Goal: Navigation & Orientation: Understand site structure

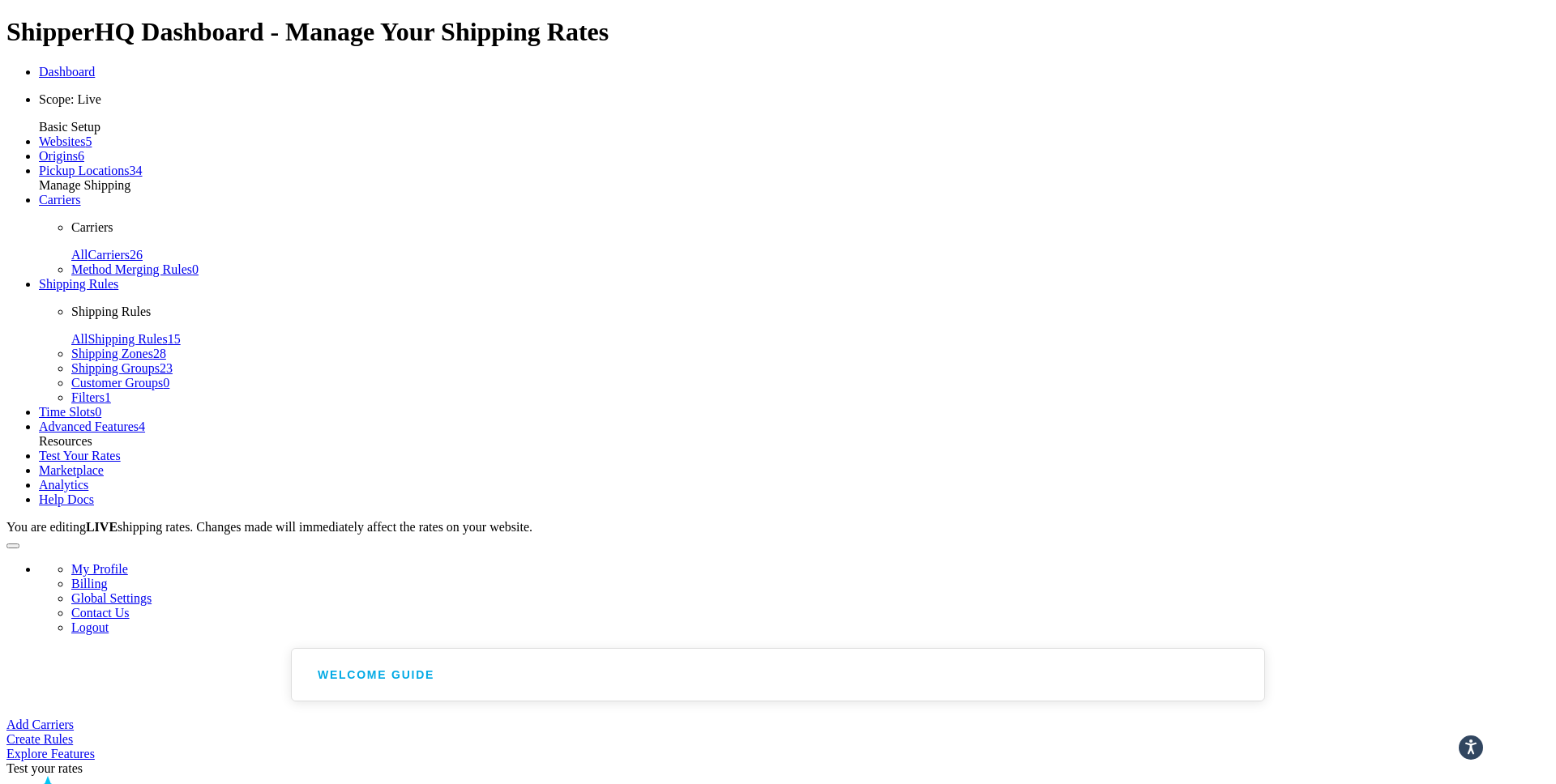
click at [163, 107] on p "Scope: Live" at bounding box center [794, 99] width 1510 height 14
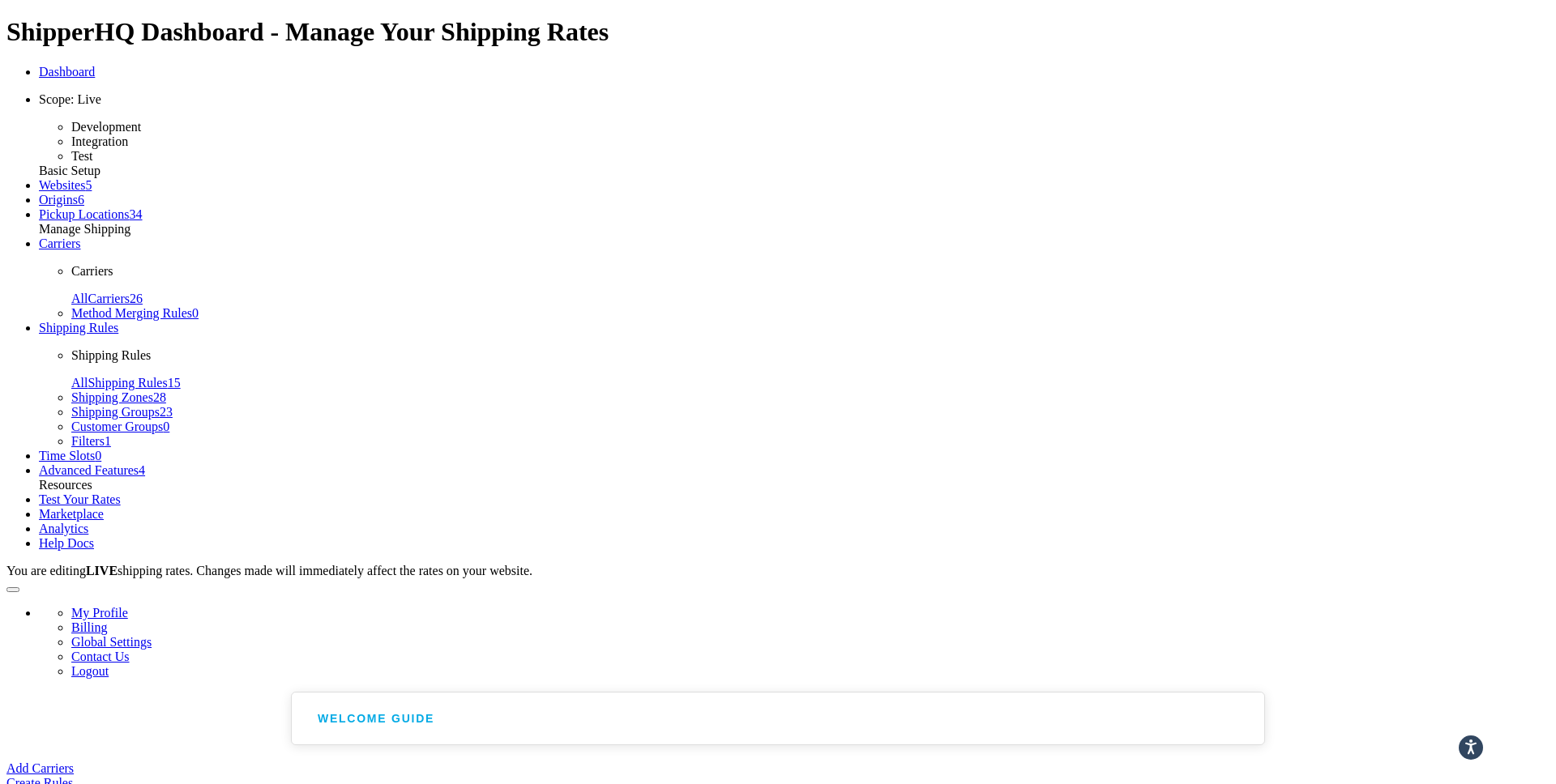
click at [100, 164] on li "Test" at bounding box center [810, 156] width 1478 height 14
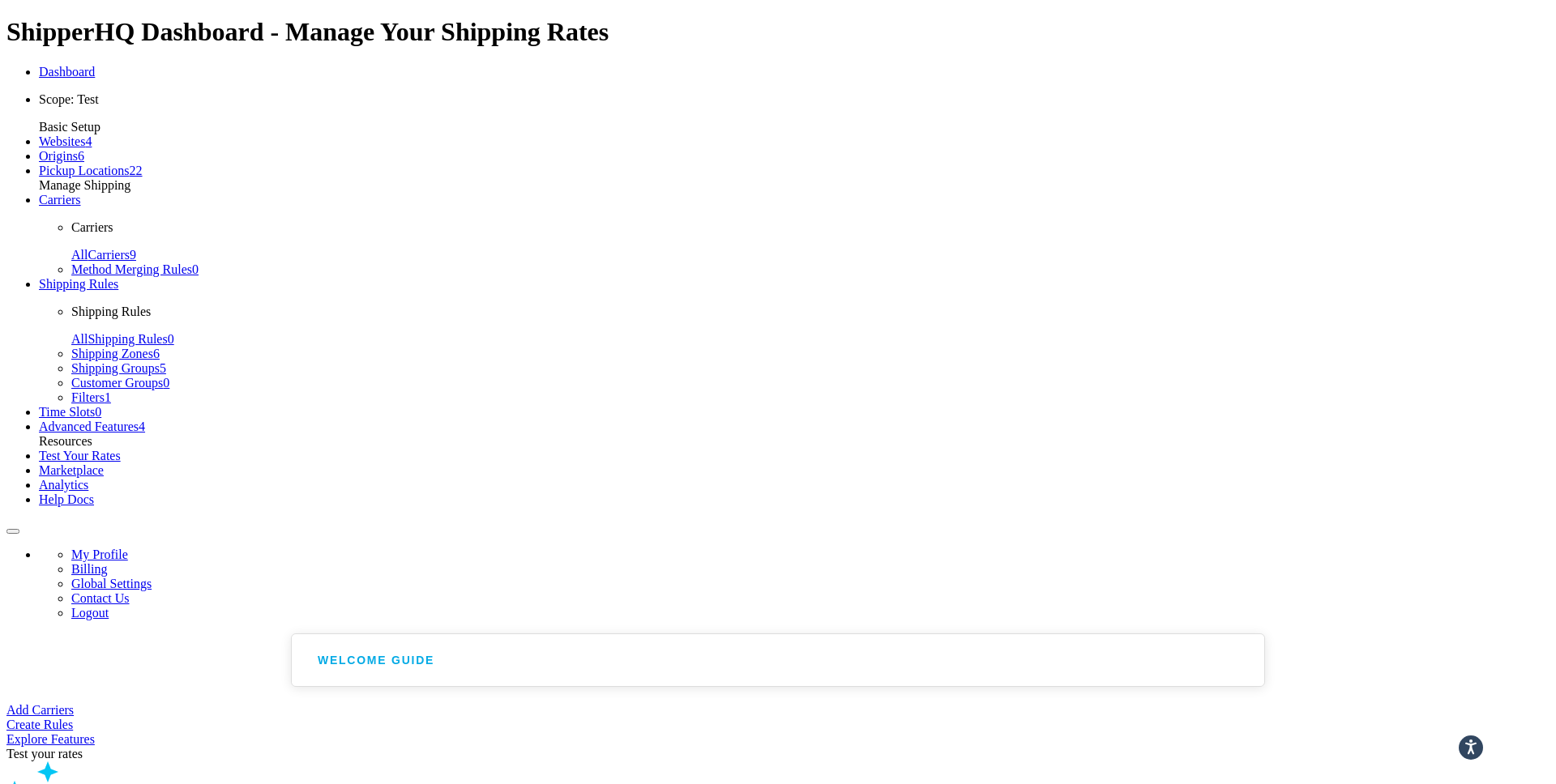
click at [183, 107] on p "Scope: Test" at bounding box center [794, 99] width 1510 height 14
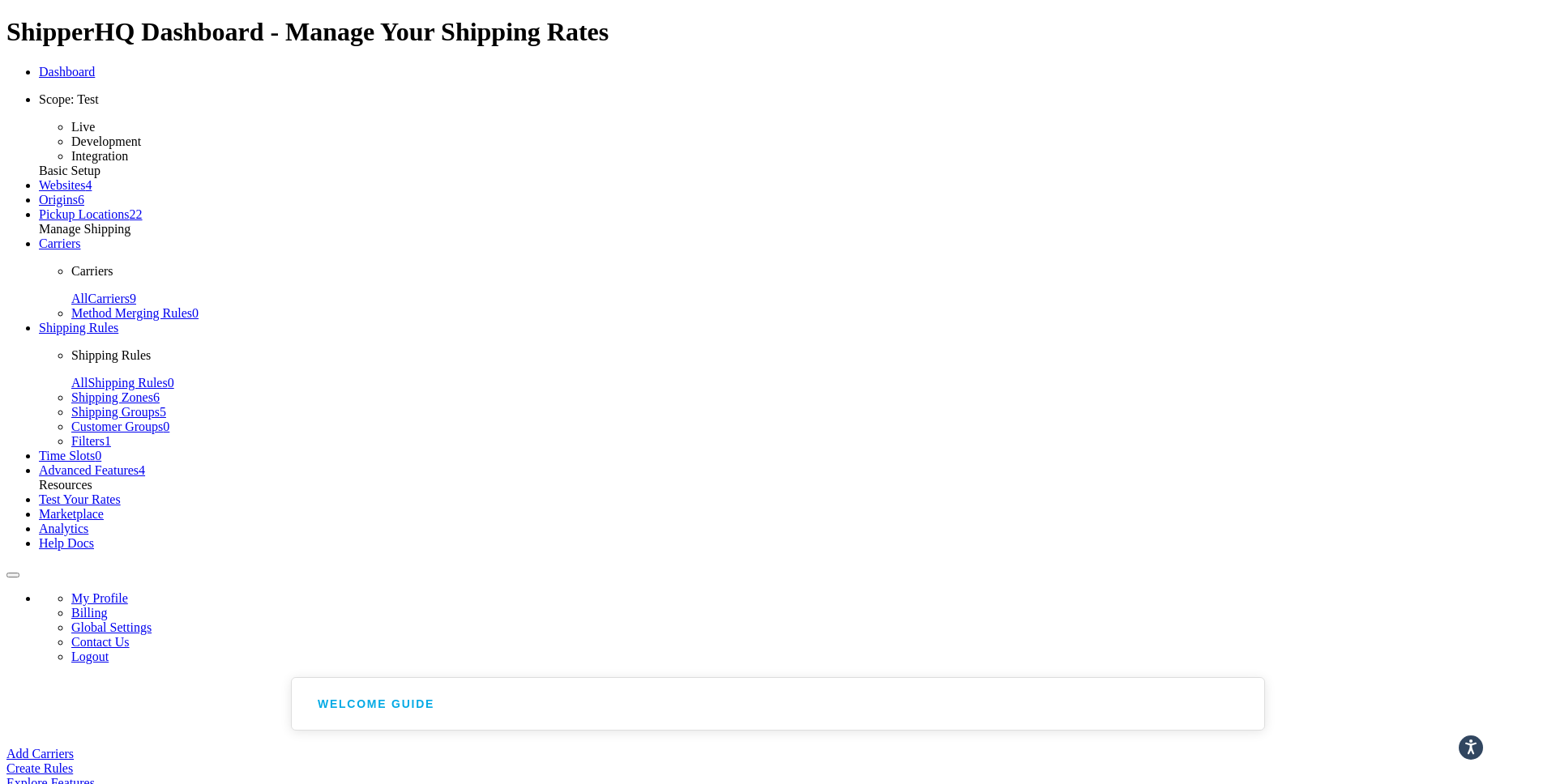
click at [82, 192] on link "Websites 4" at bounding box center [66, 185] width 53 height 14
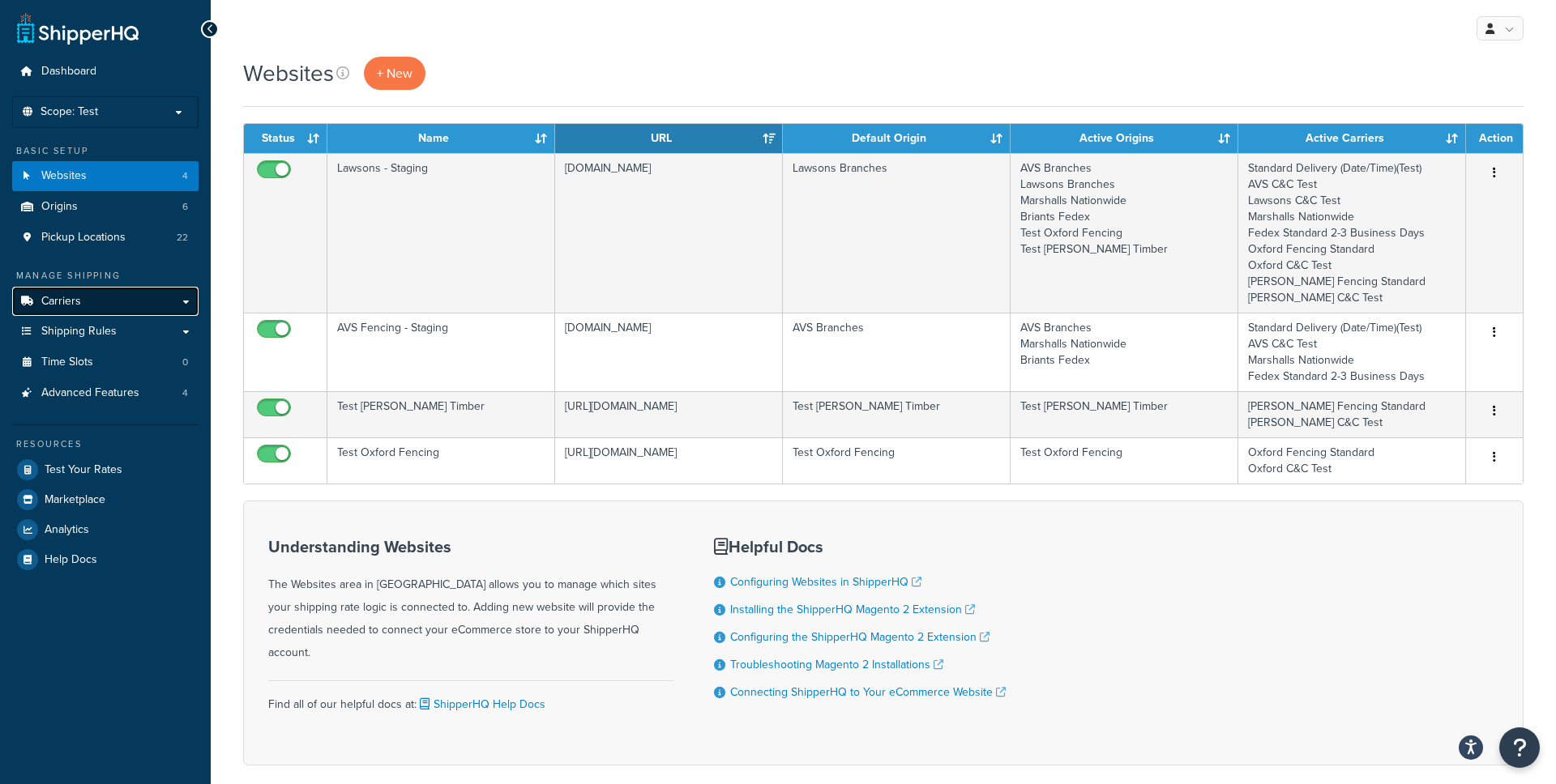
click at [188, 308] on link "Carriers" at bounding box center [105, 301] width 187 height 30
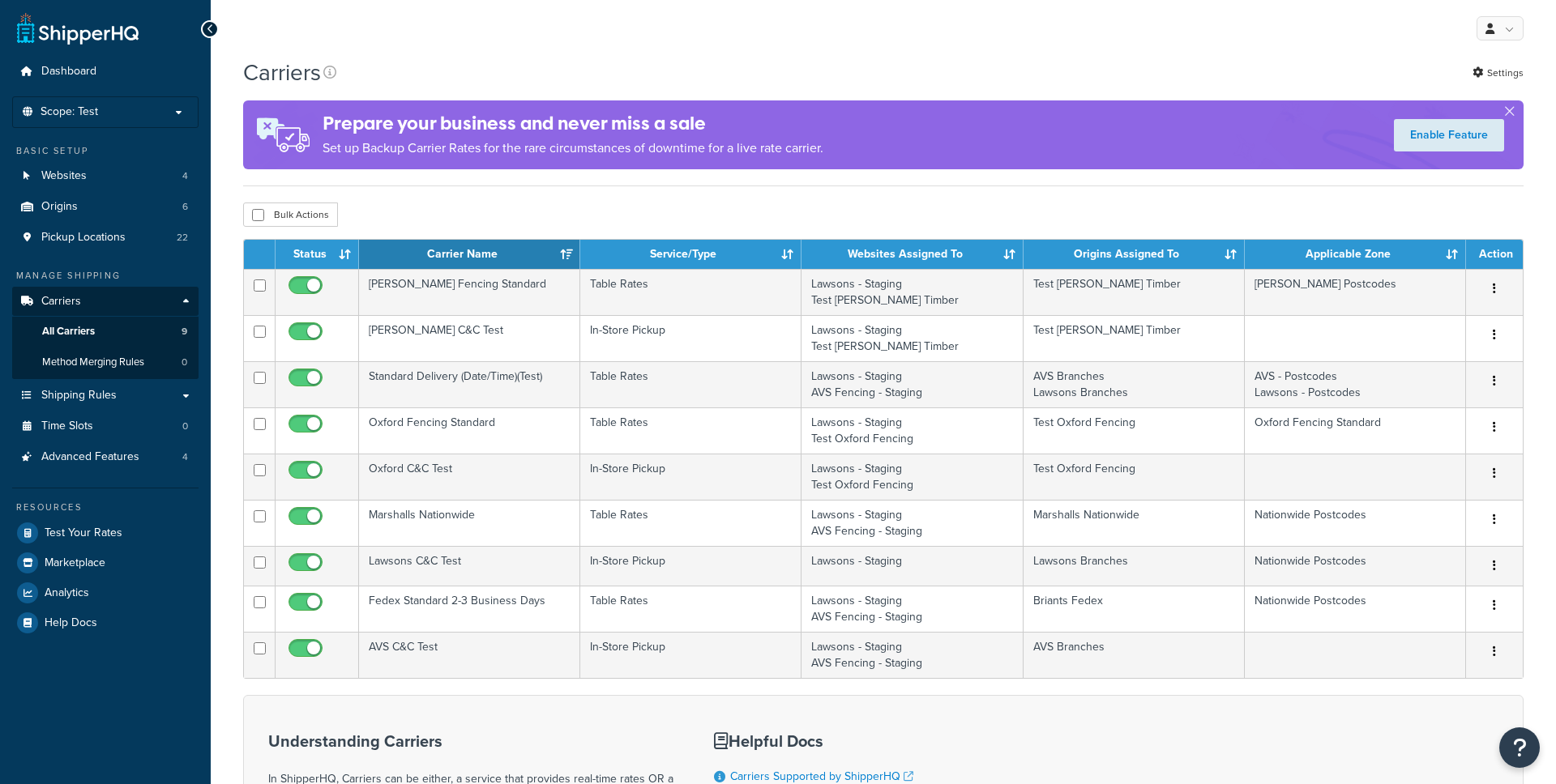
click at [181, 308] on link "Carriers" at bounding box center [105, 301] width 187 height 30
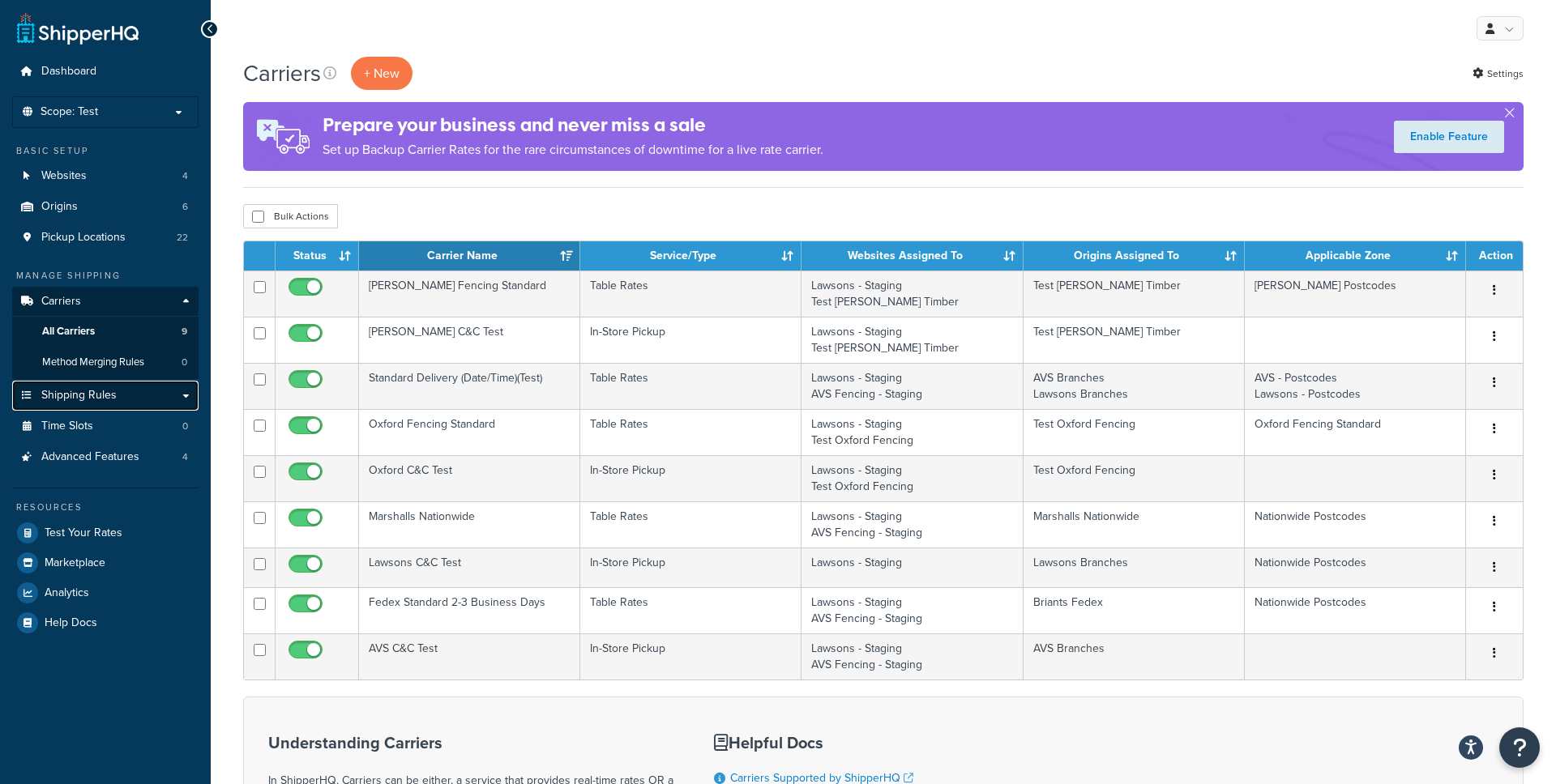
click at [183, 397] on link "Shipping Rules" at bounding box center [105, 395] width 187 height 30
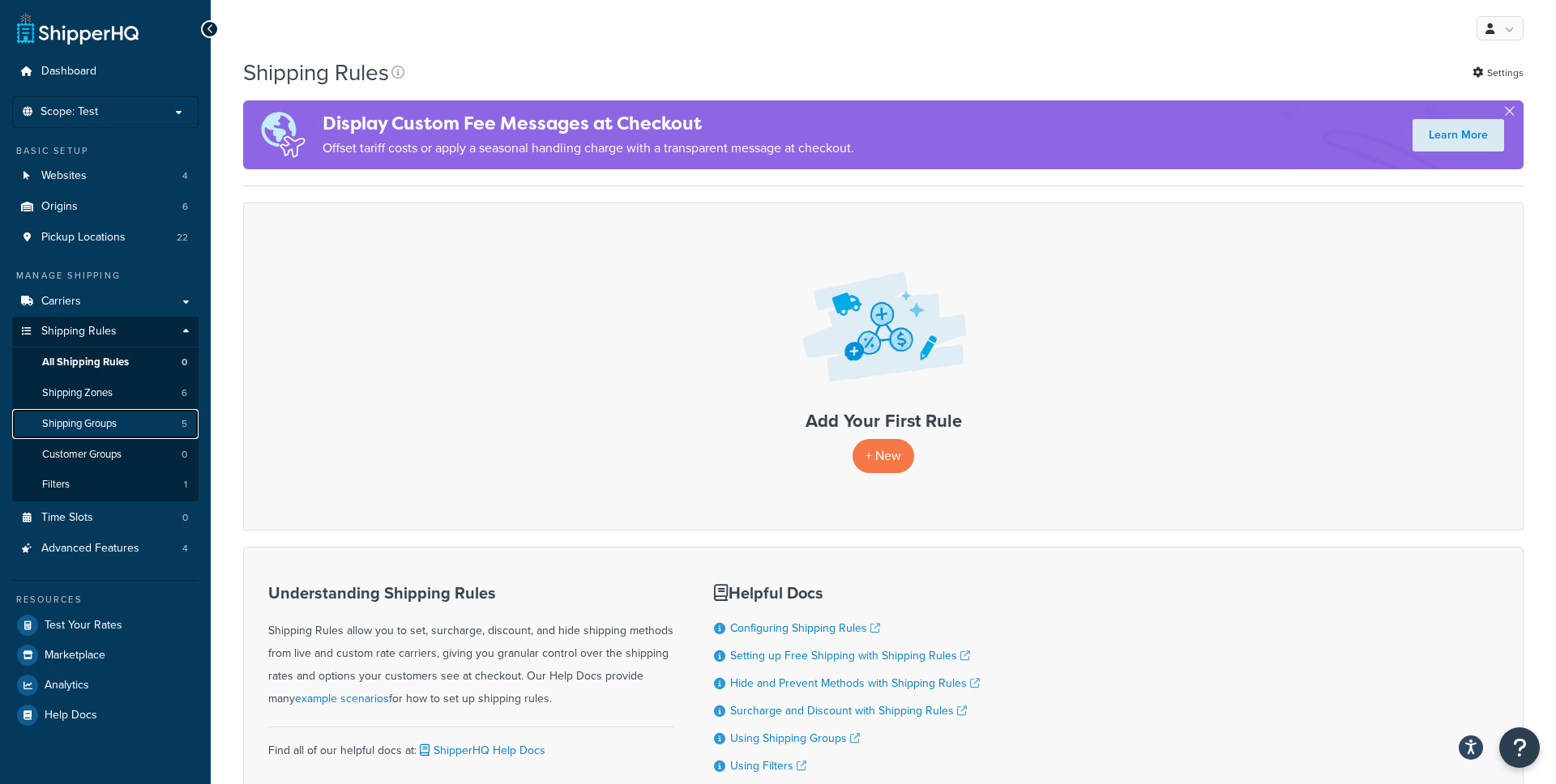
click at [125, 424] on link "Shipping Groups 5" at bounding box center [105, 424] width 187 height 30
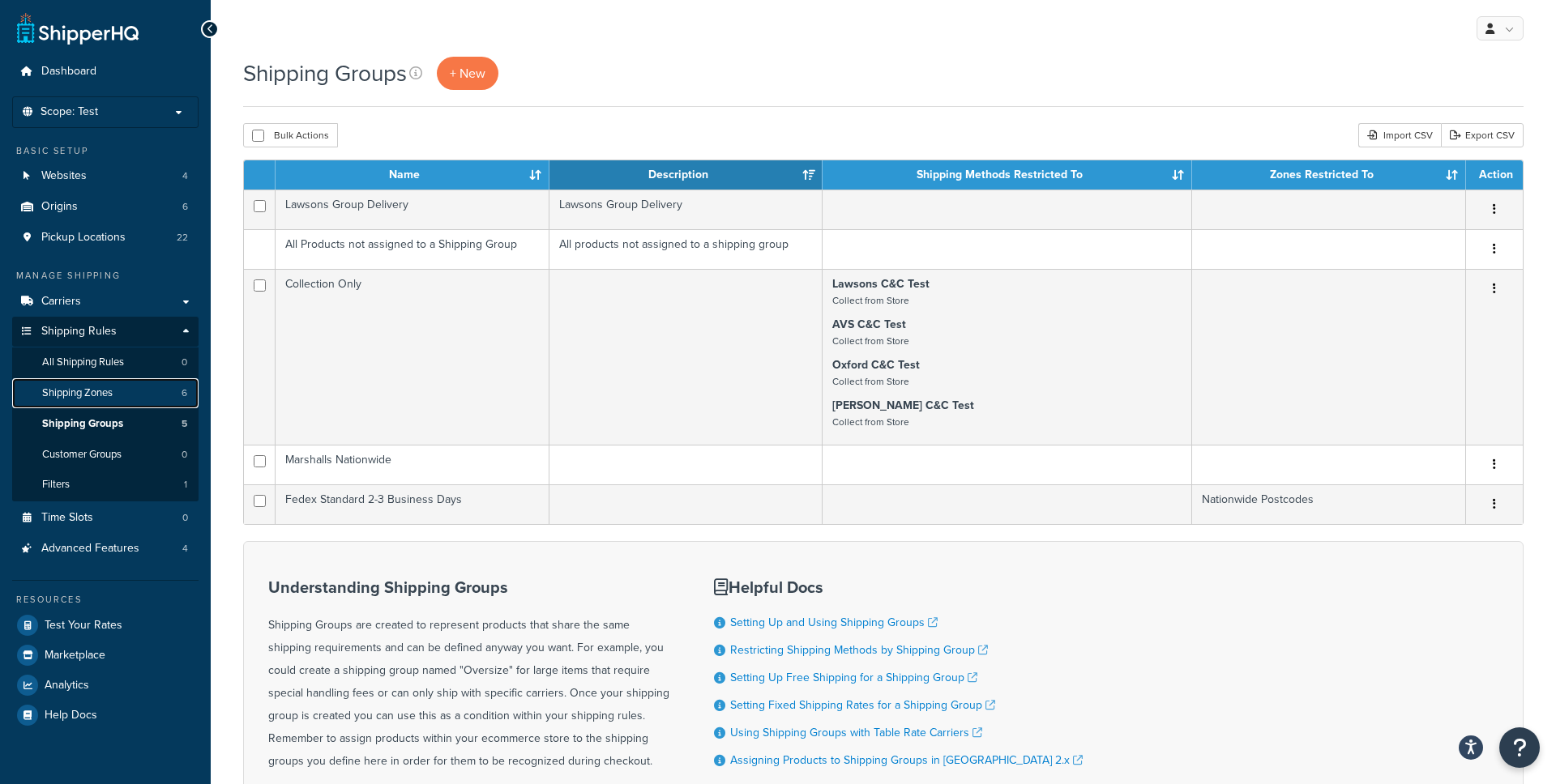
click at [129, 393] on link "Shipping Zones 6" at bounding box center [105, 393] width 187 height 30
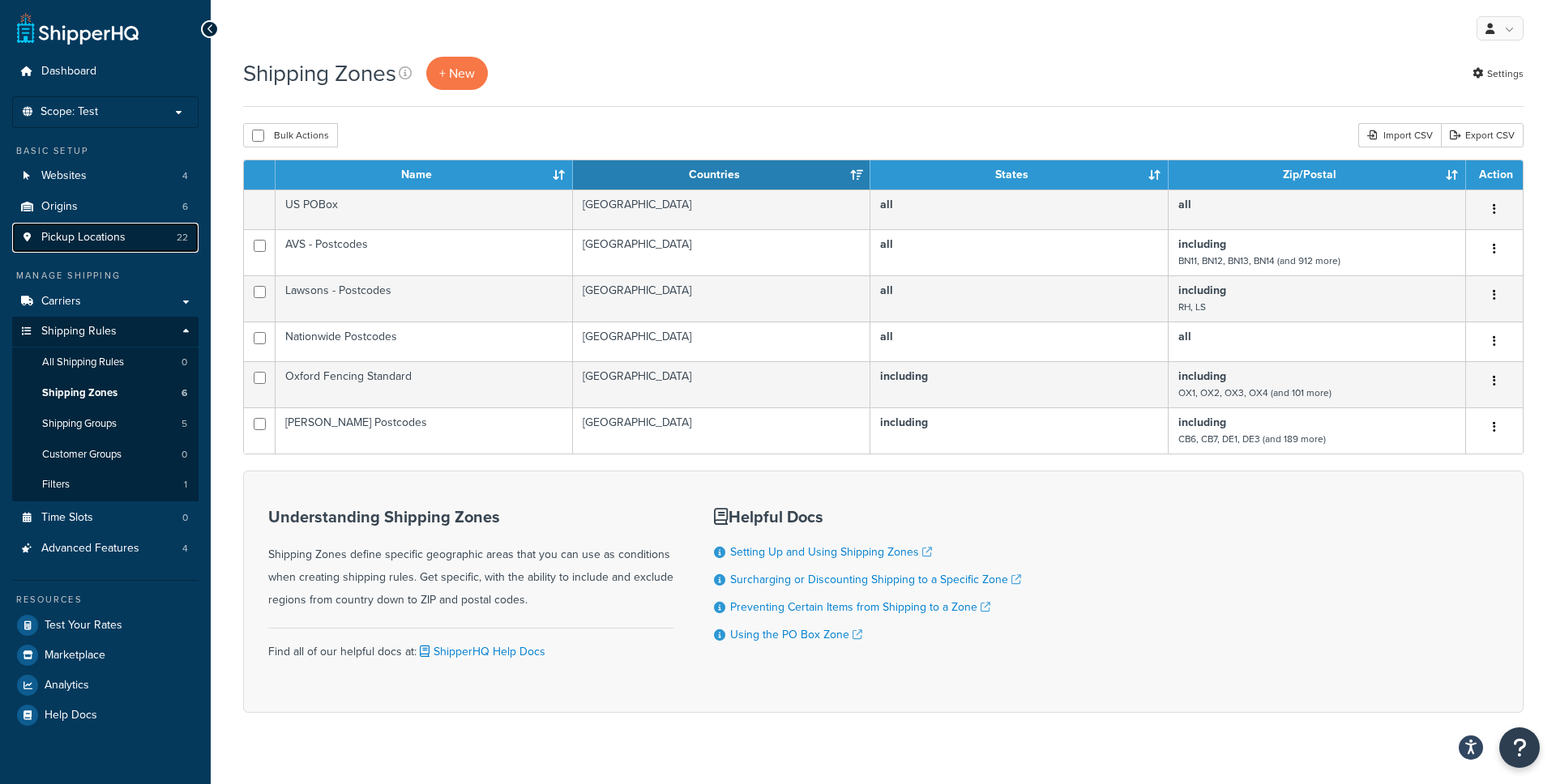
click at [122, 236] on span "Pickup Locations" at bounding box center [83, 238] width 84 height 14
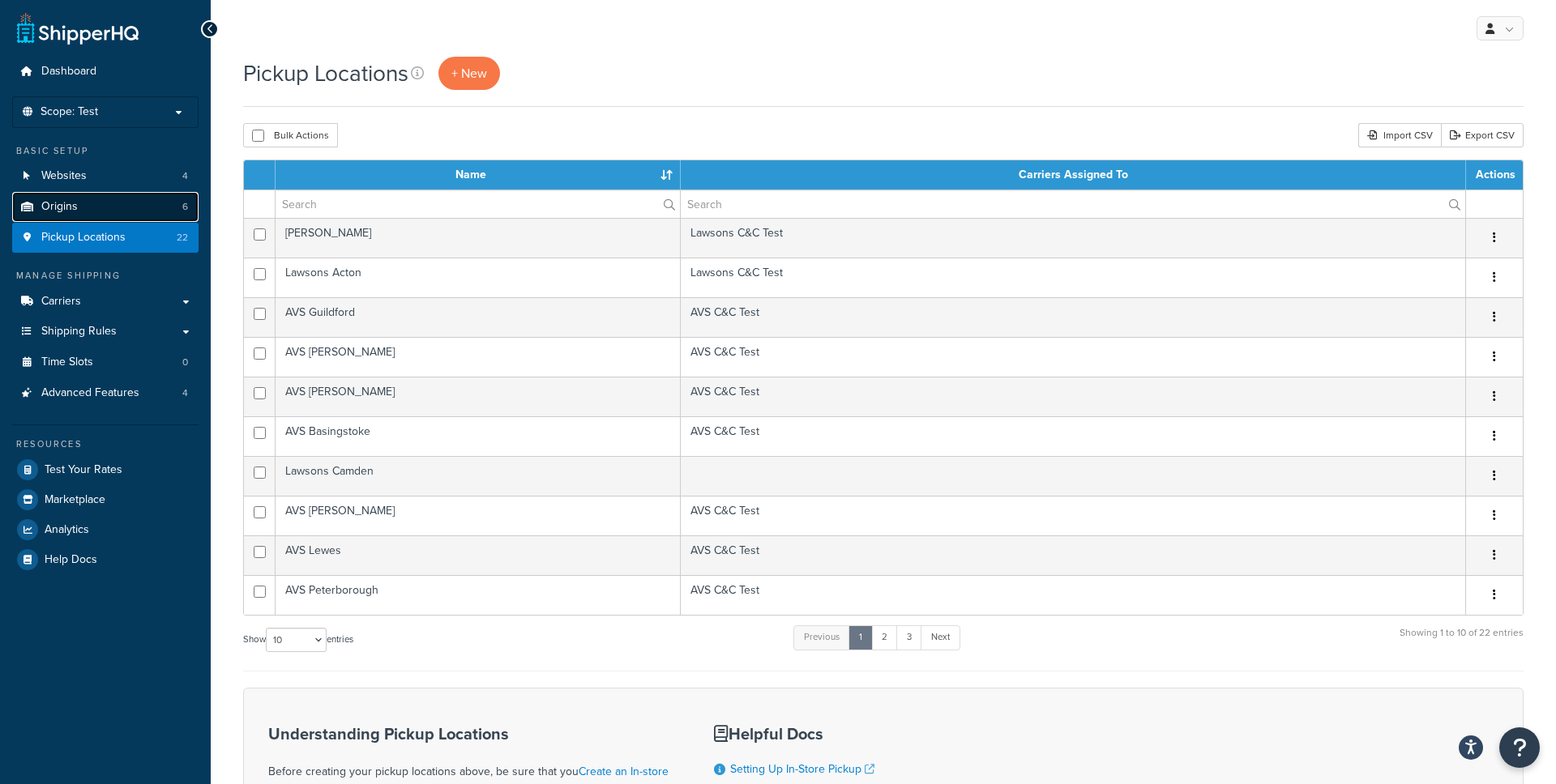
click at [129, 215] on link "Origins 6" at bounding box center [105, 206] width 187 height 30
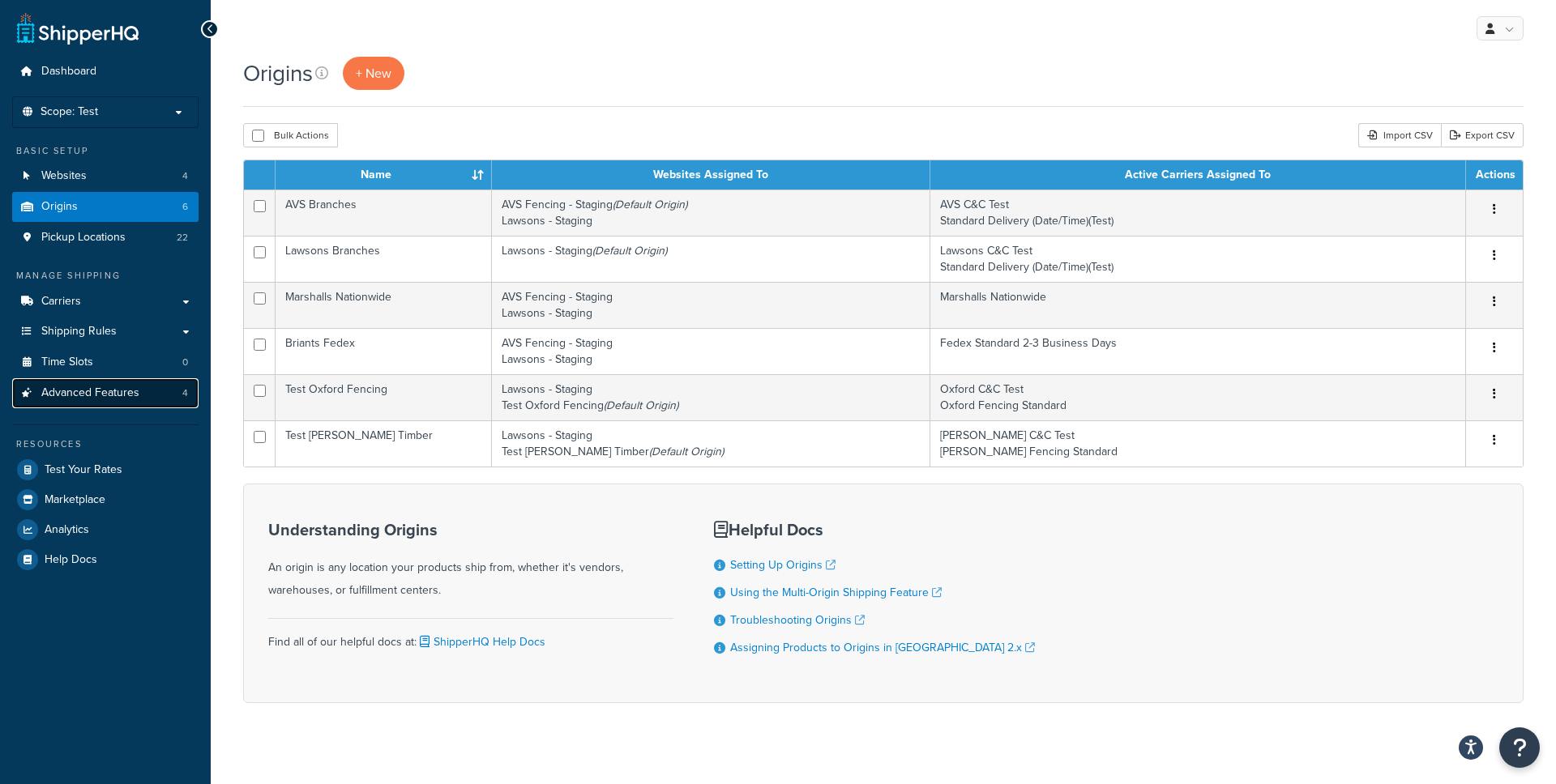
click at [130, 395] on span "Advanced Features" at bounding box center [90, 393] width 98 height 14
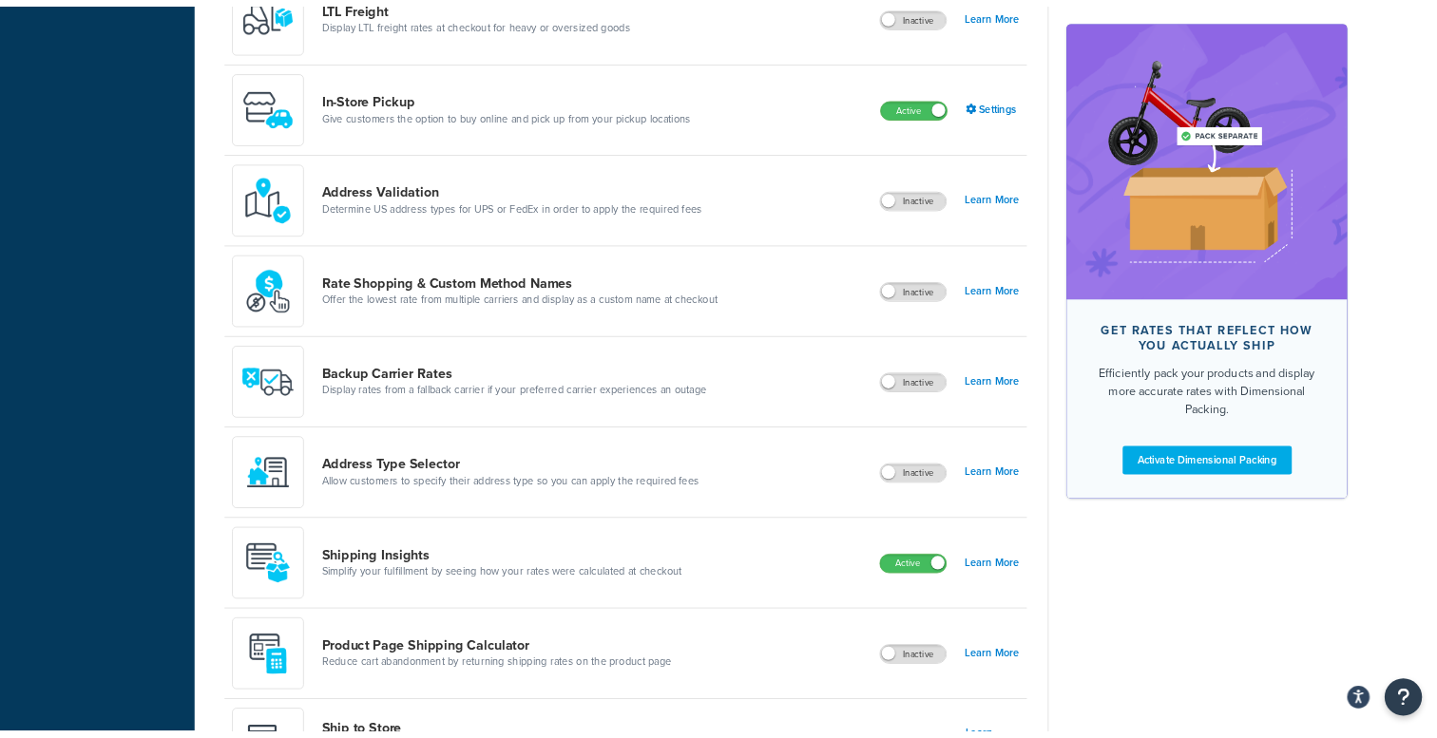
scroll to position [949, 0]
